Goal: Task Accomplishment & Management: Manage account settings

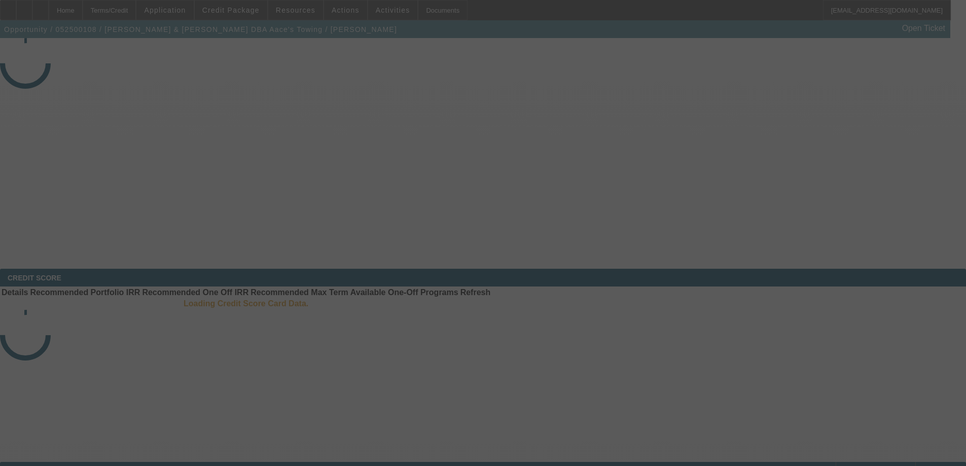
select select "3"
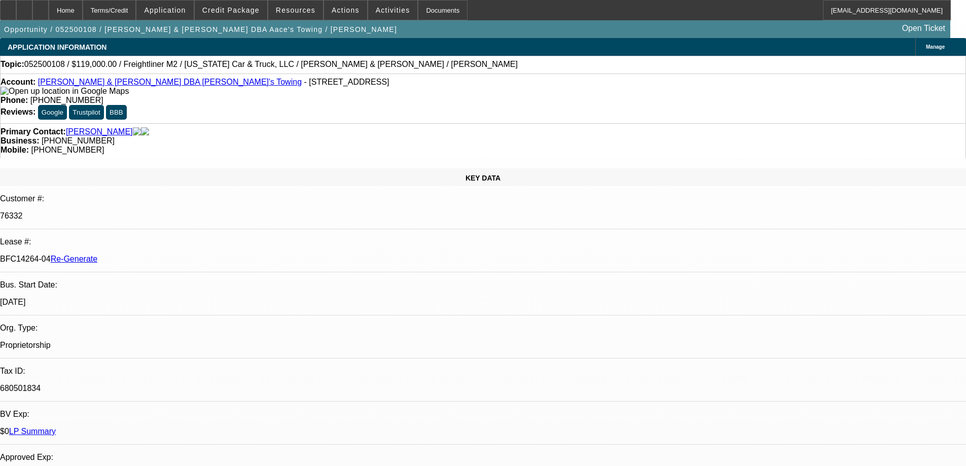
select select "0"
select select "2"
select select "0.1"
select select "4"
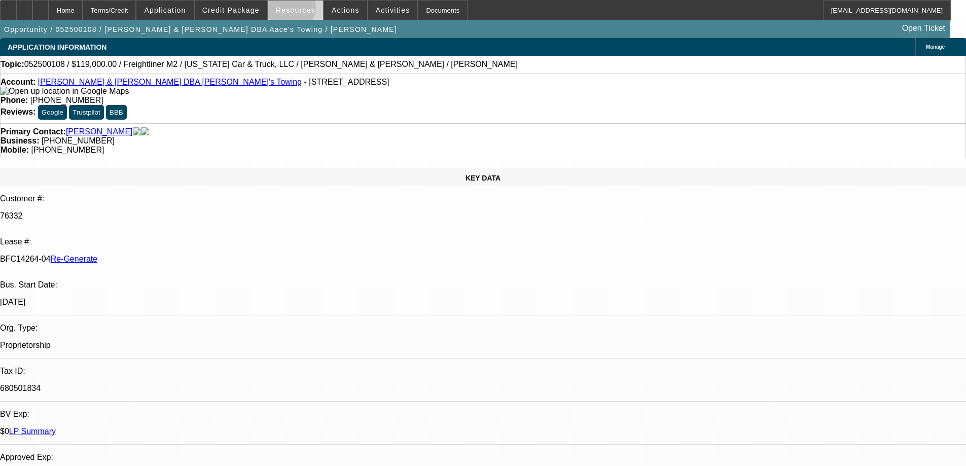
click at [293, 10] on span "Resources" at bounding box center [296, 10] width 40 height 8
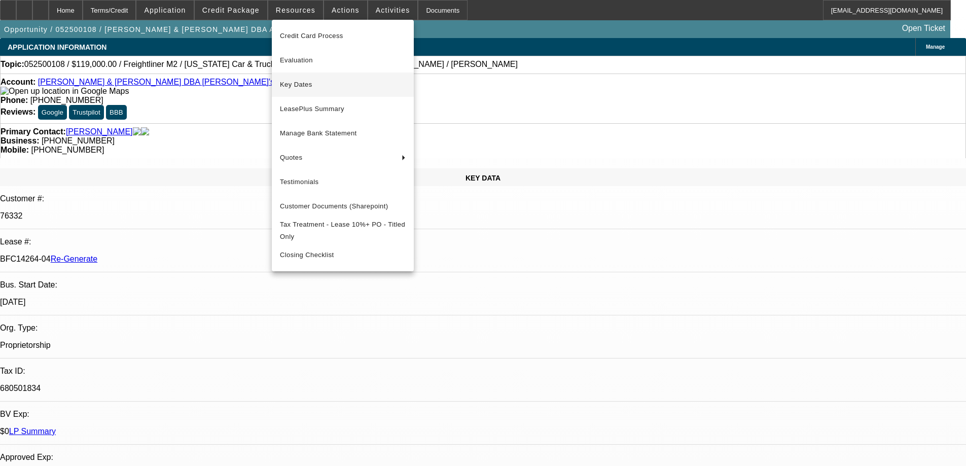
click at [292, 87] on span "Key Dates" at bounding box center [343, 85] width 126 height 12
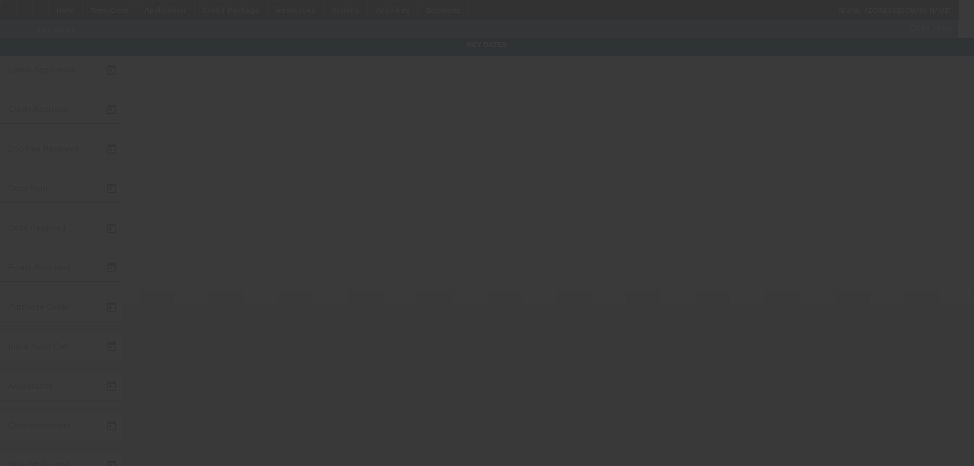
type input "[DATE]"
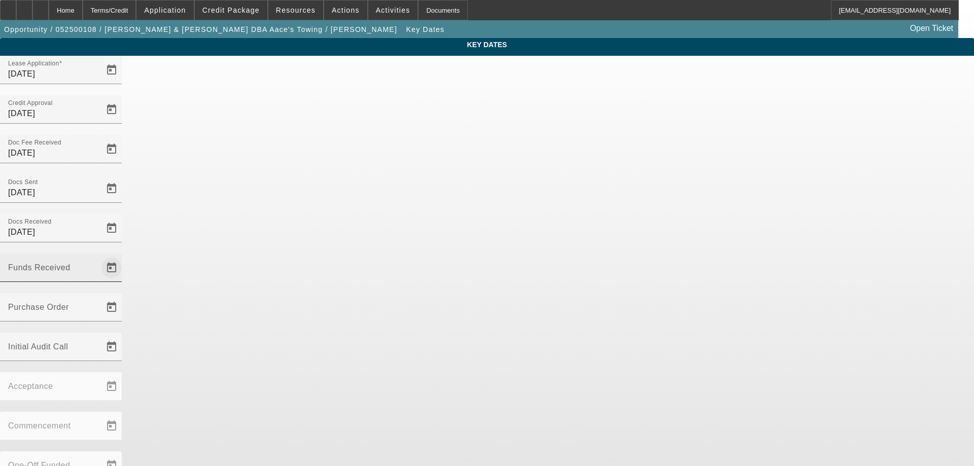
click at [124, 256] on span "Open calendar" at bounding box center [111, 268] width 24 height 24
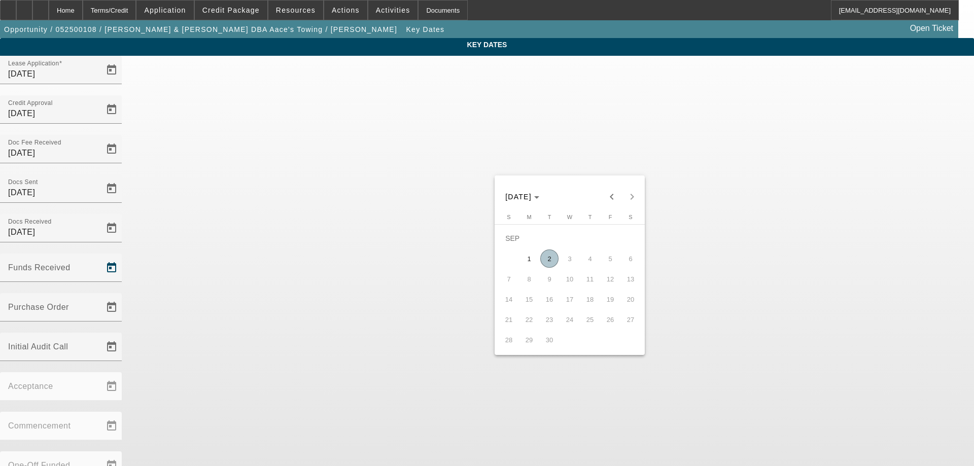
click at [547, 262] on span "2" at bounding box center [549, 259] width 18 height 18
type input "[DATE]"
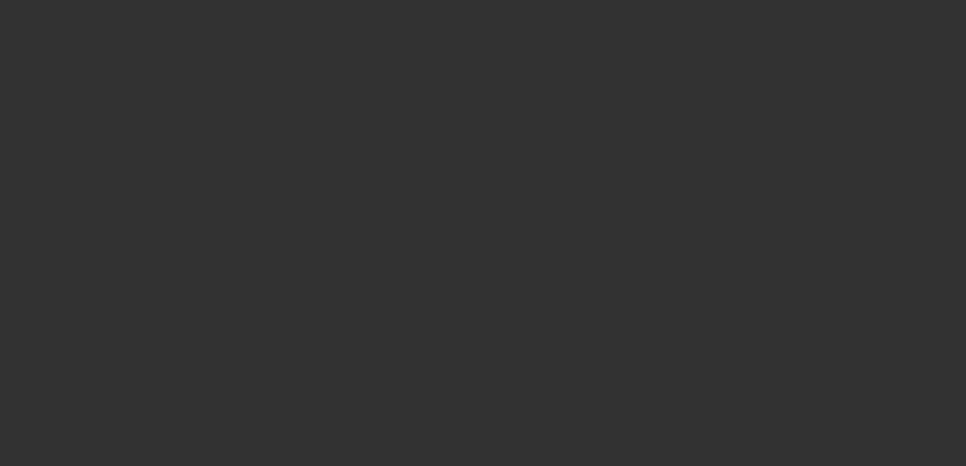
select select "3"
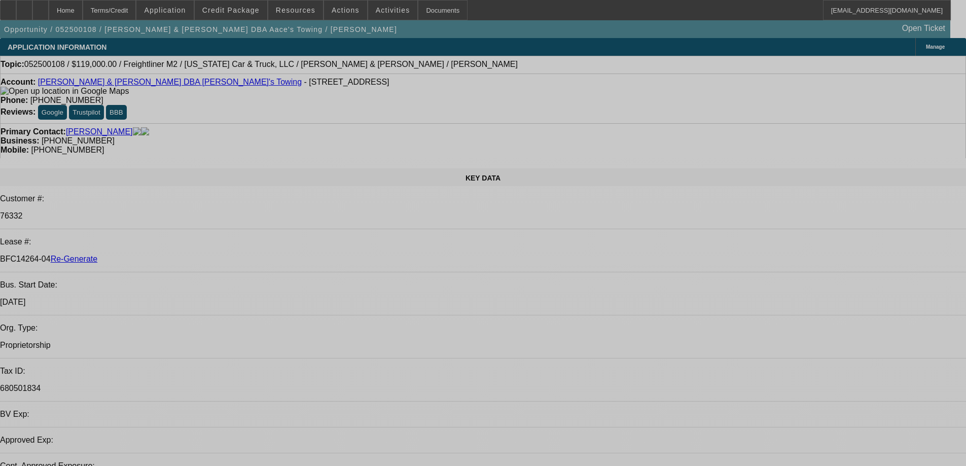
select select "0"
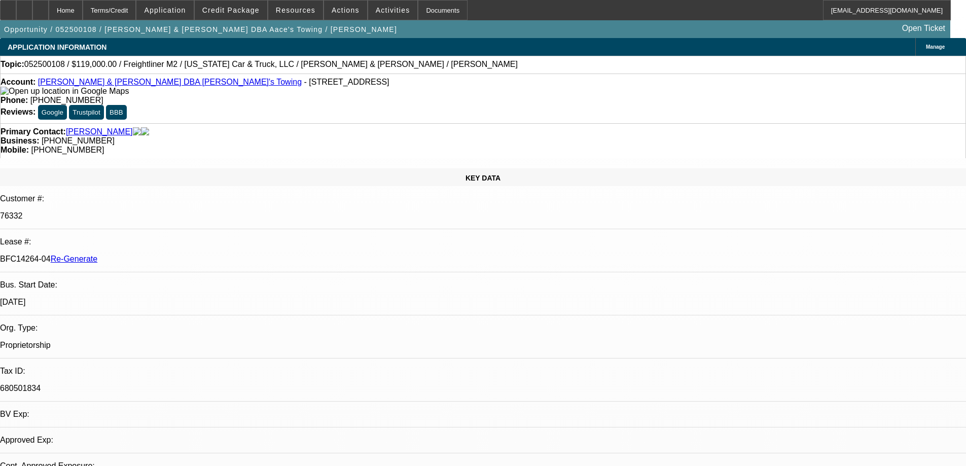
select select "0"
select select "2"
select select "0.1"
select select "4"
click at [418, 8] on div "Documents" at bounding box center [443, 10] width 50 height 20
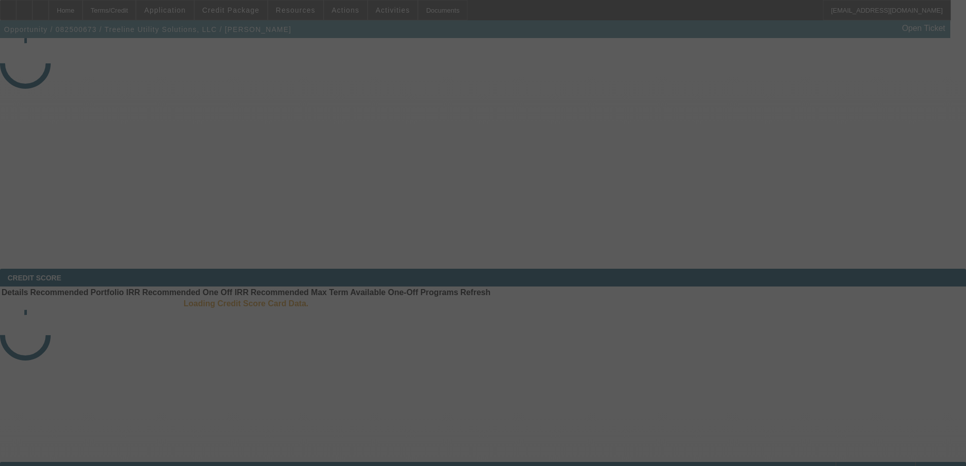
select select "3"
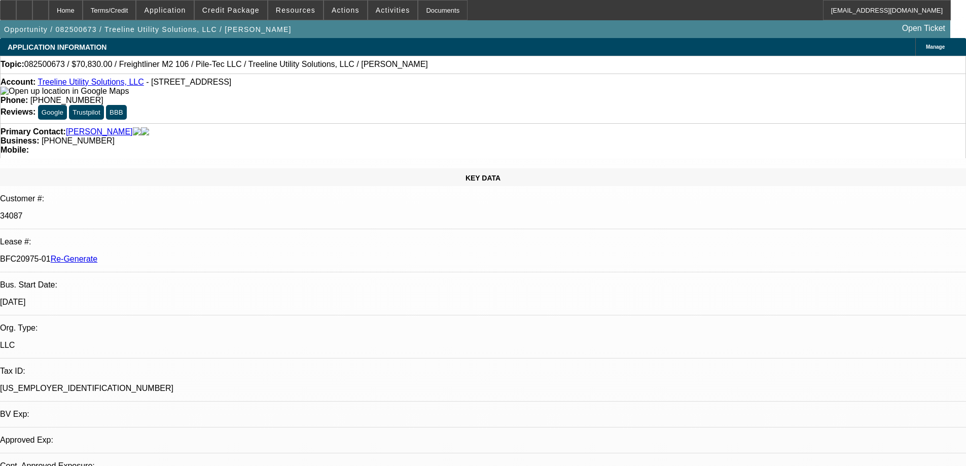
select select "0"
select select "2"
select select "0"
select select "6"
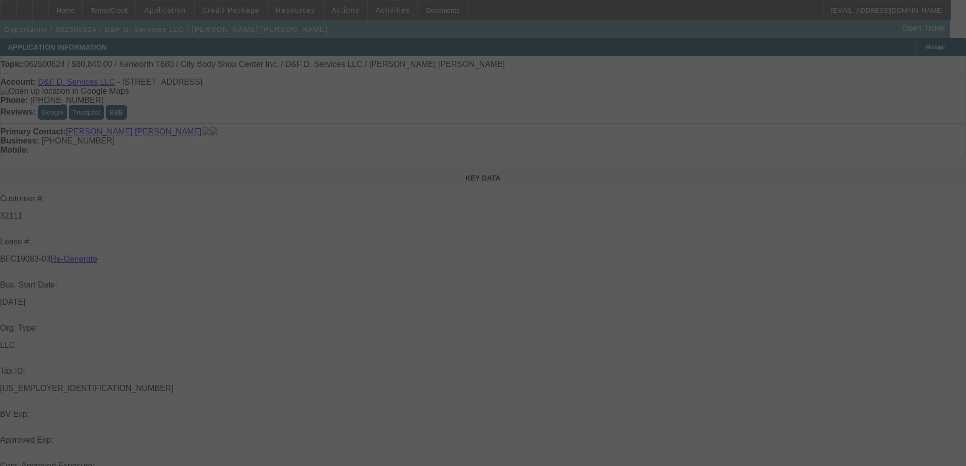
select select "4"
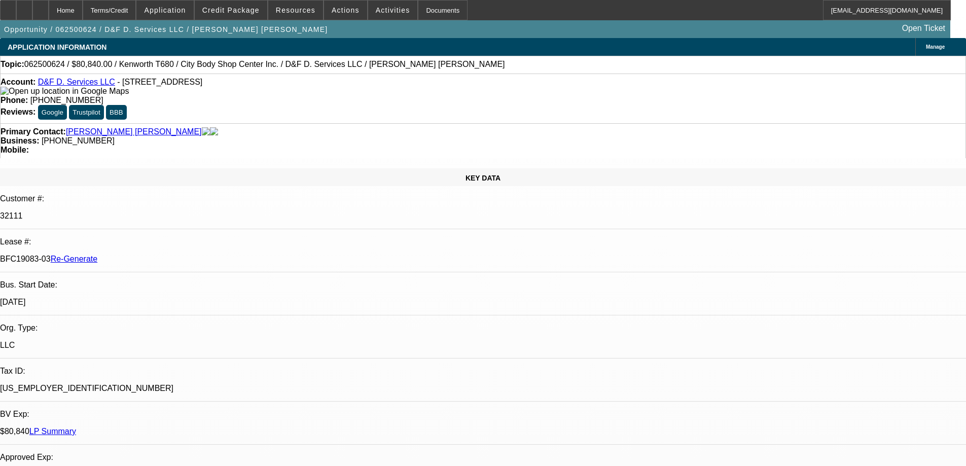
select select "0"
select select "2"
select select "0.1"
select select "4"
